Goal: Task Accomplishment & Management: Manage account settings

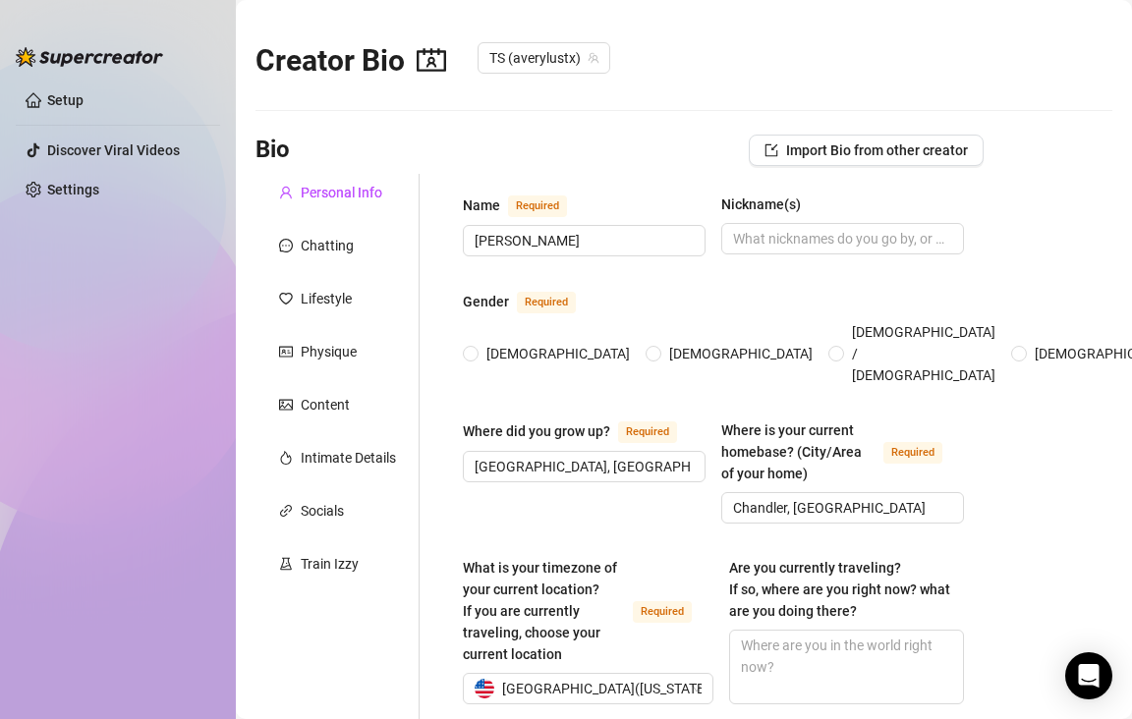
type input "[DATE]"
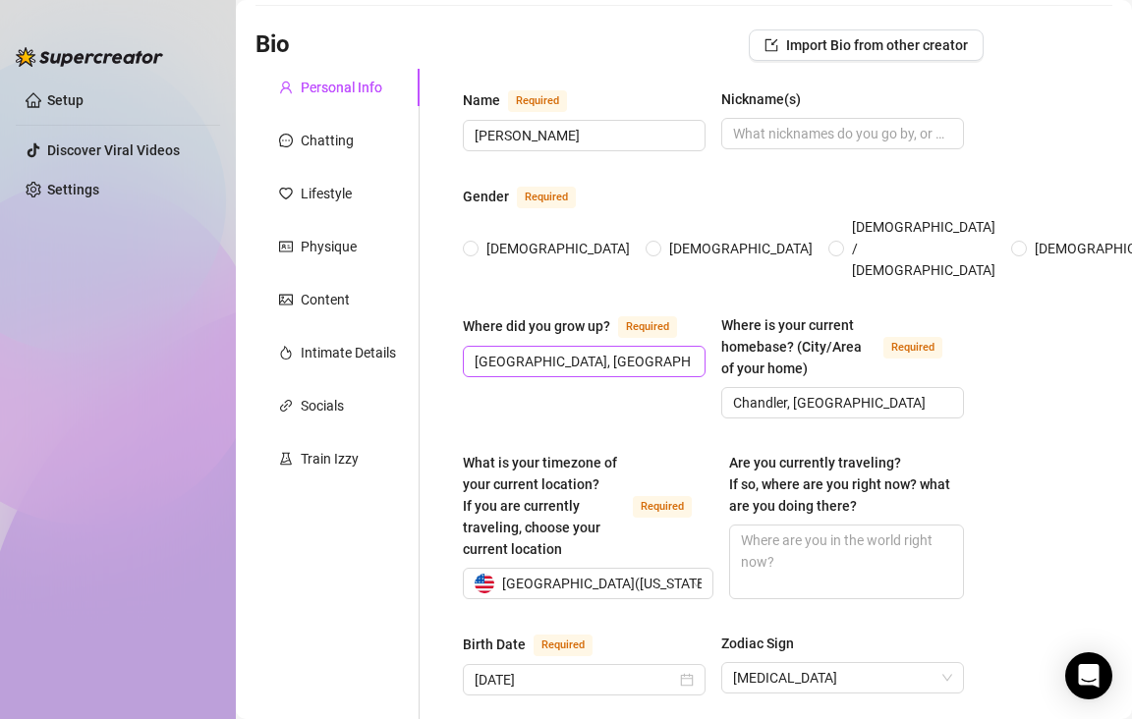
scroll to position [108, 0]
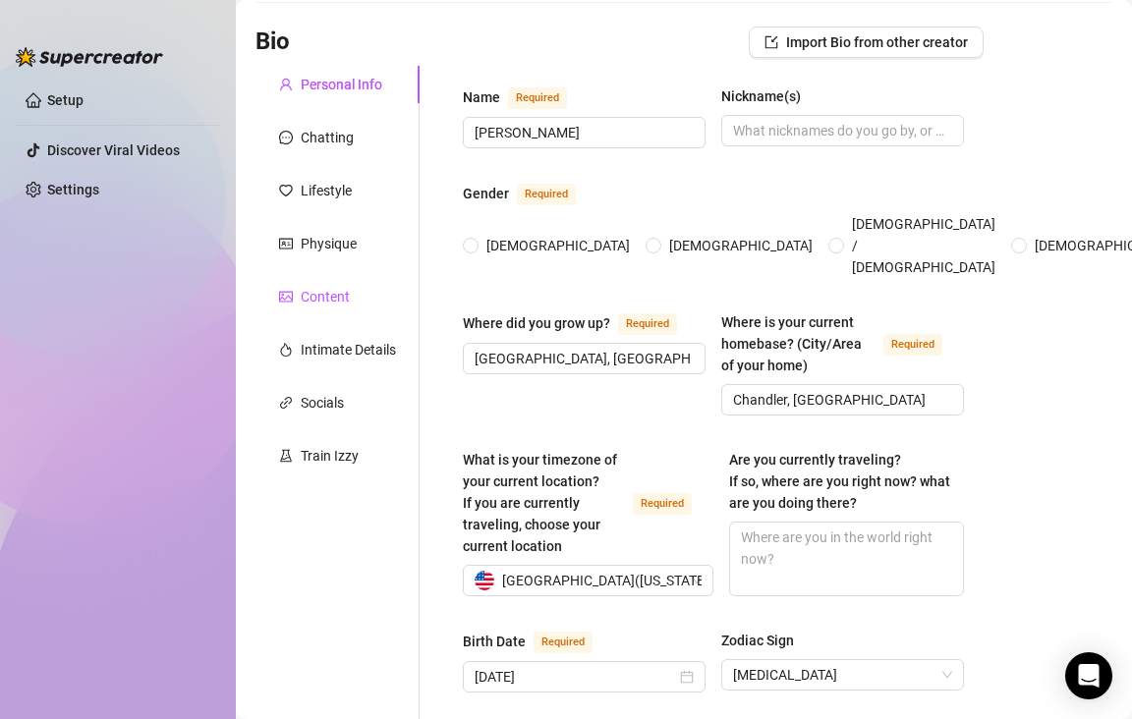
click at [309, 307] on div "Content" at bounding box center [325, 297] width 49 height 22
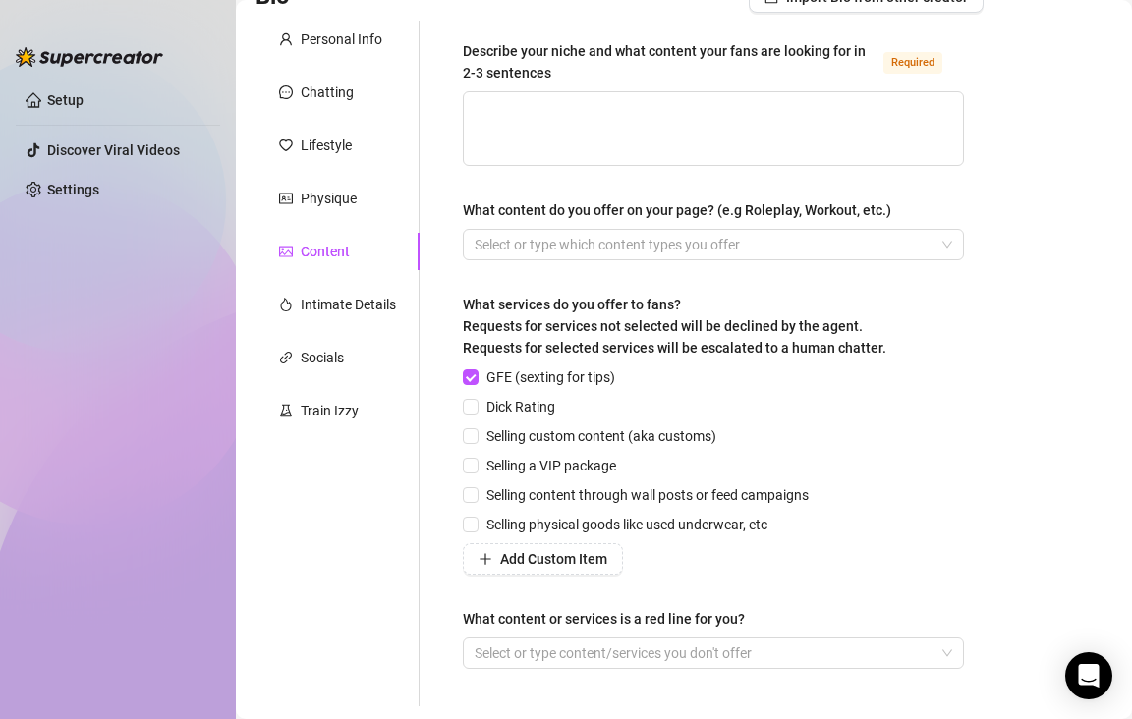
scroll to position [84, 0]
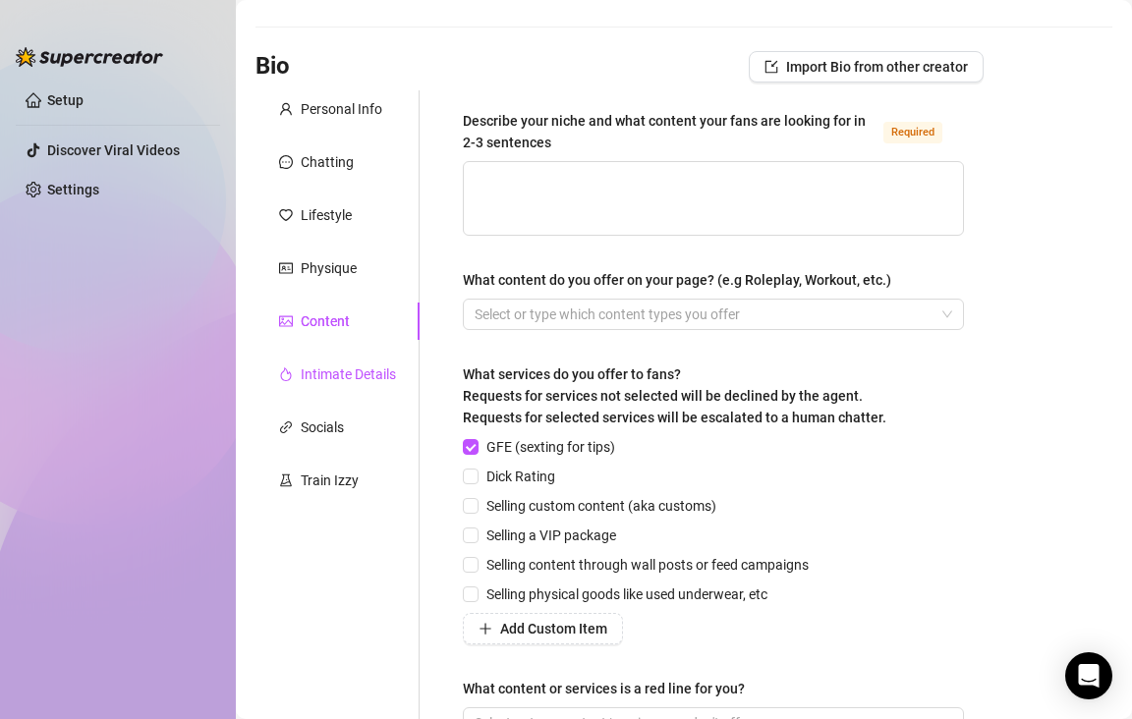
click at [341, 378] on div "Intimate Details" at bounding box center [348, 375] width 95 height 22
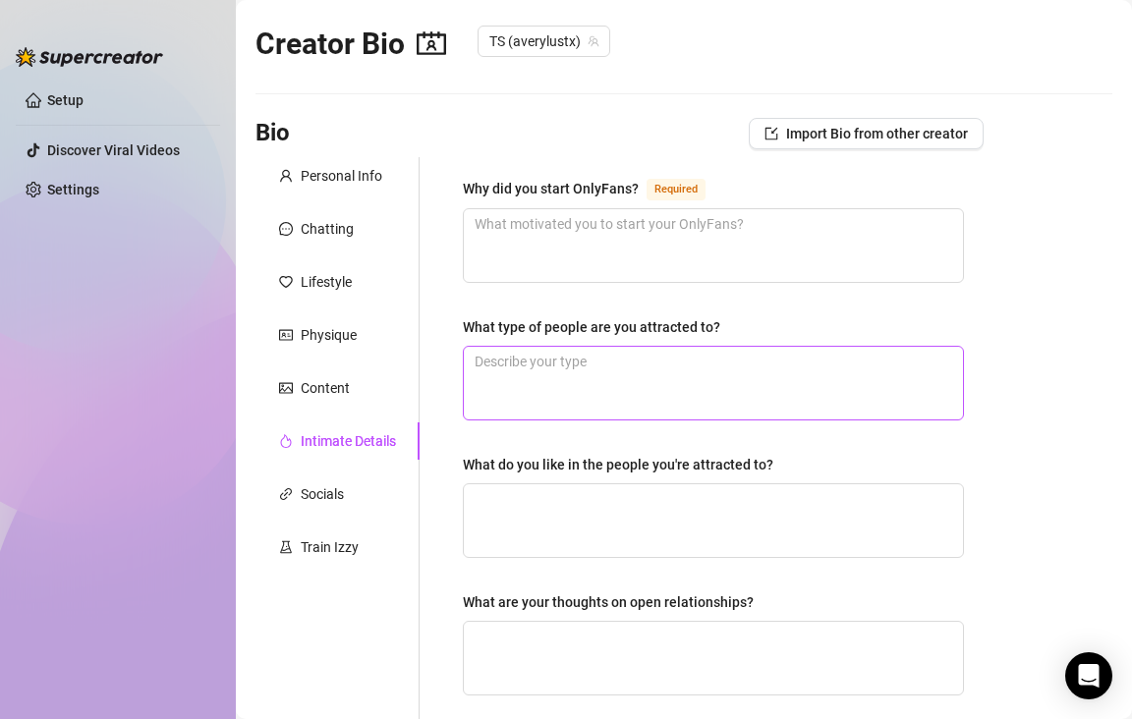
scroll to position [0, 0]
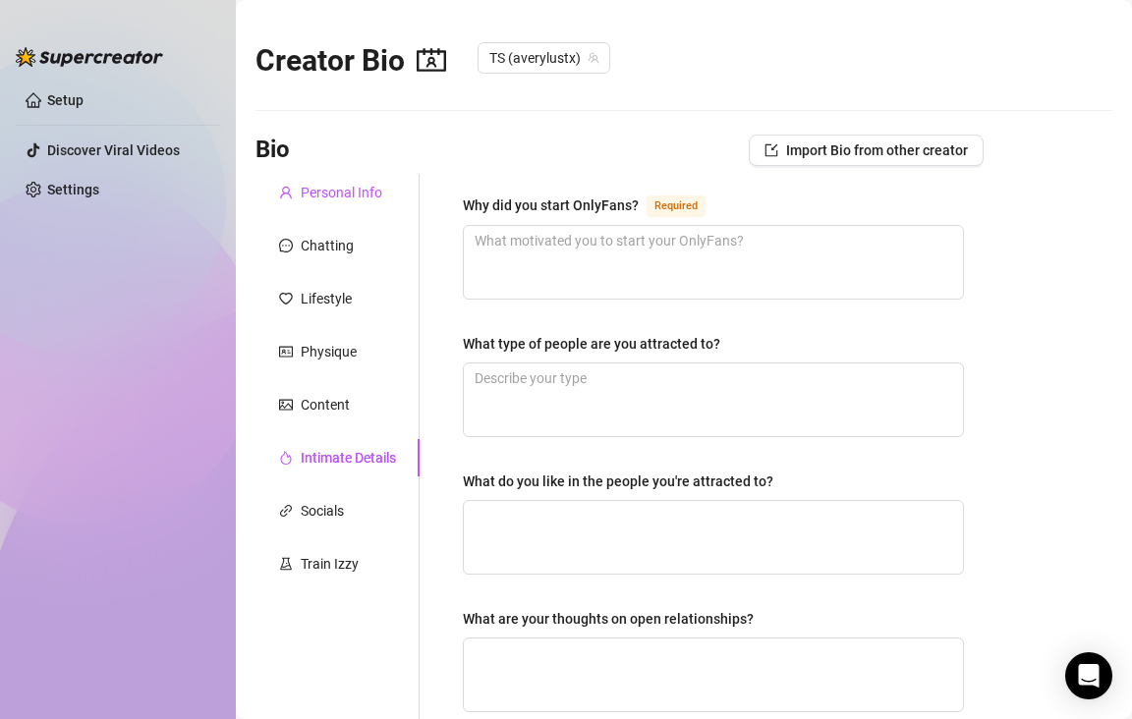
click at [343, 187] on div "Personal Info" at bounding box center [342, 193] width 82 height 22
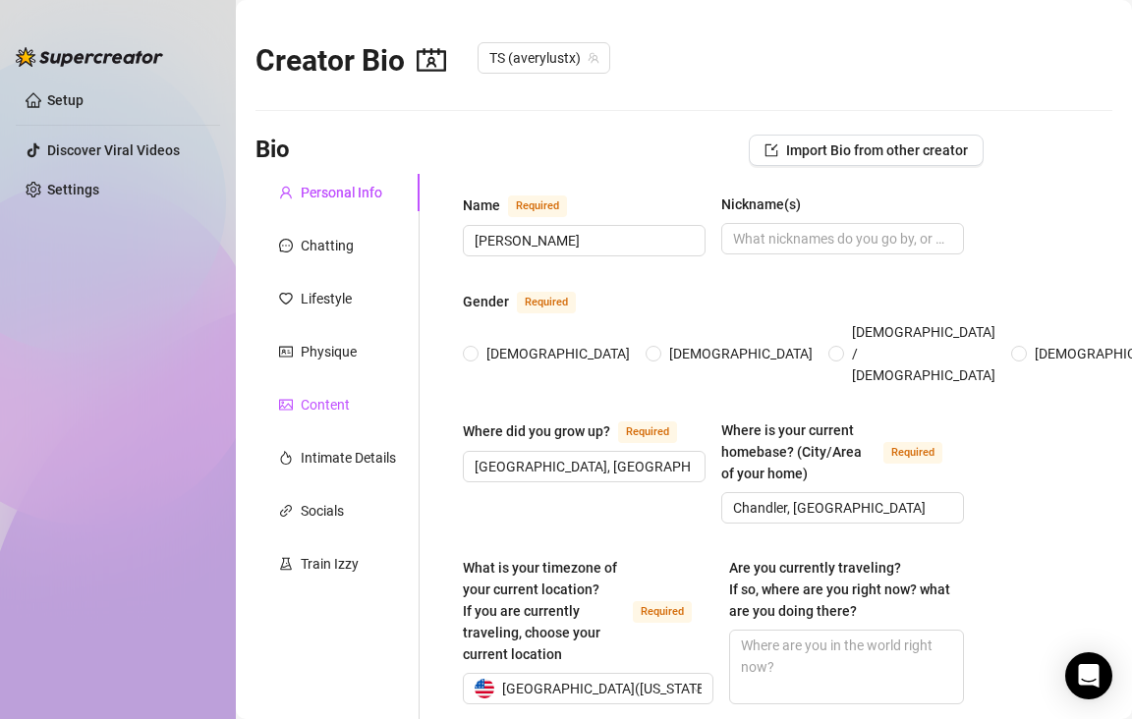
click at [330, 394] on div "Content" at bounding box center [325, 405] width 49 height 22
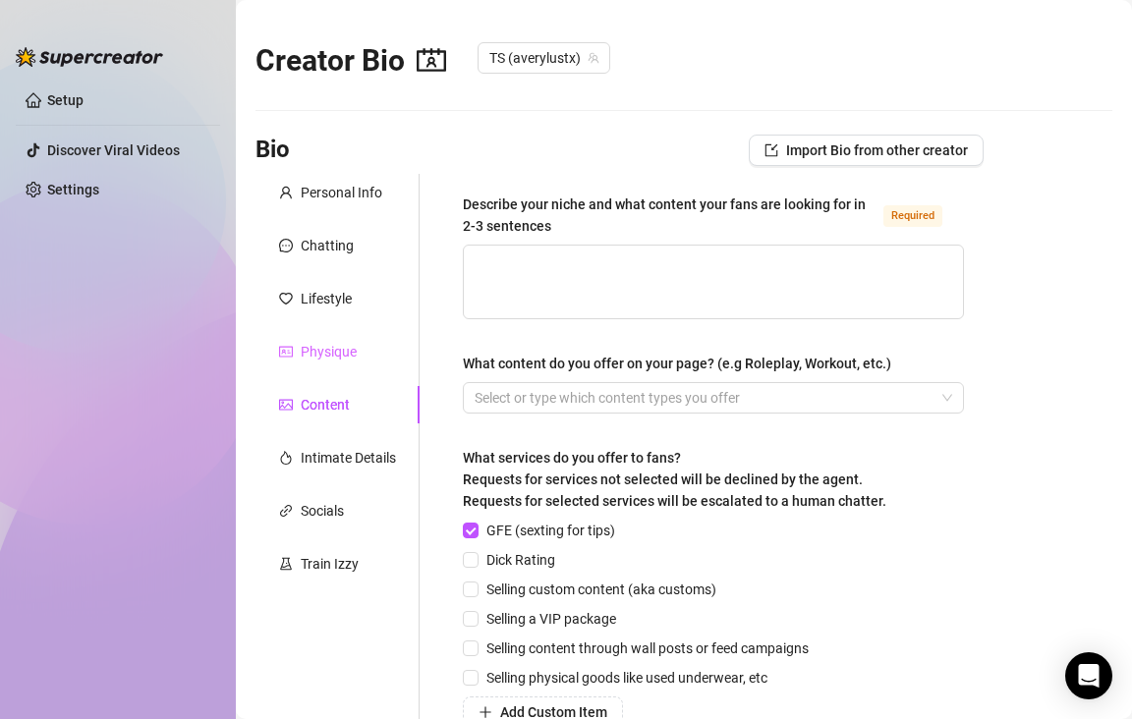
click at [337, 367] on div "Physique" at bounding box center [338, 351] width 164 height 37
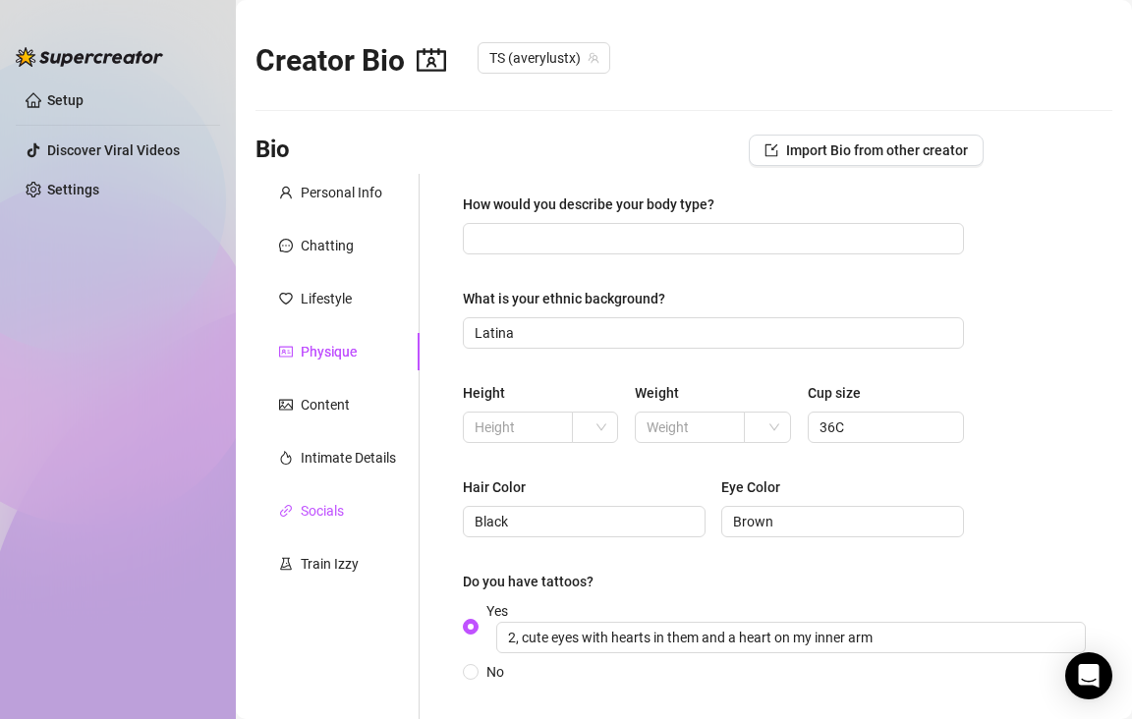
click at [337, 506] on div "Socials" at bounding box center [322, 511] width 43 height 22
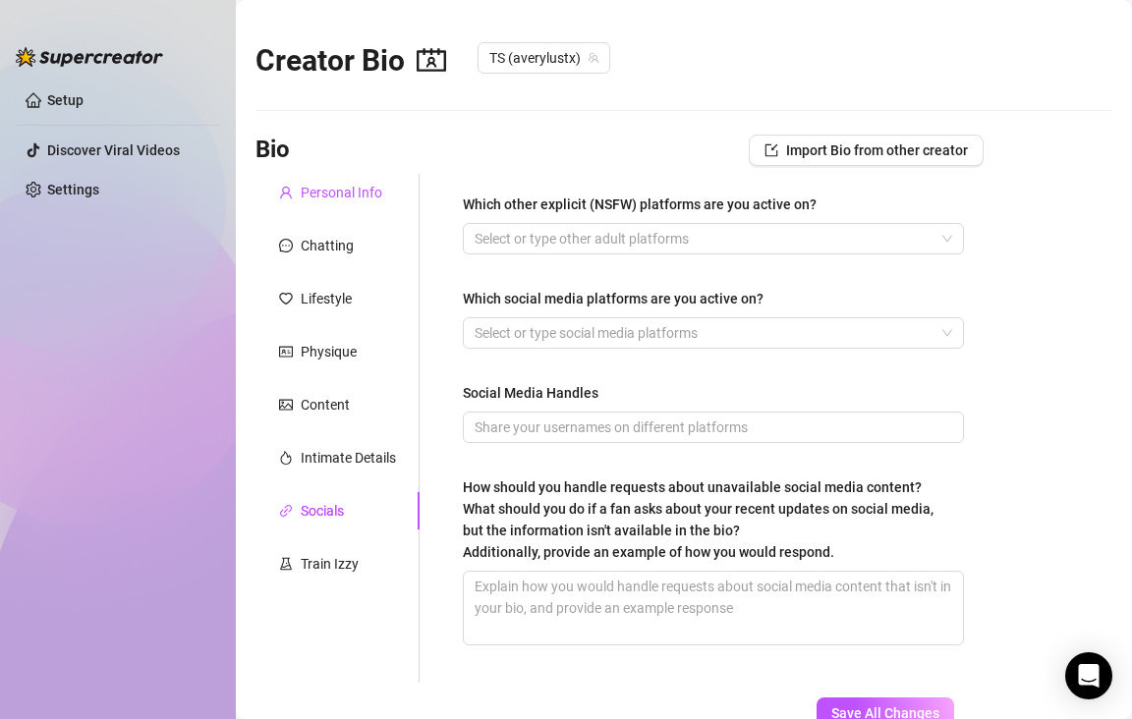
click at [360, 195] on div "Personal Info" at bounding box center [342, 193] width 82 height 22
